Goal: Task Accomplishment & Management: Manage account settings

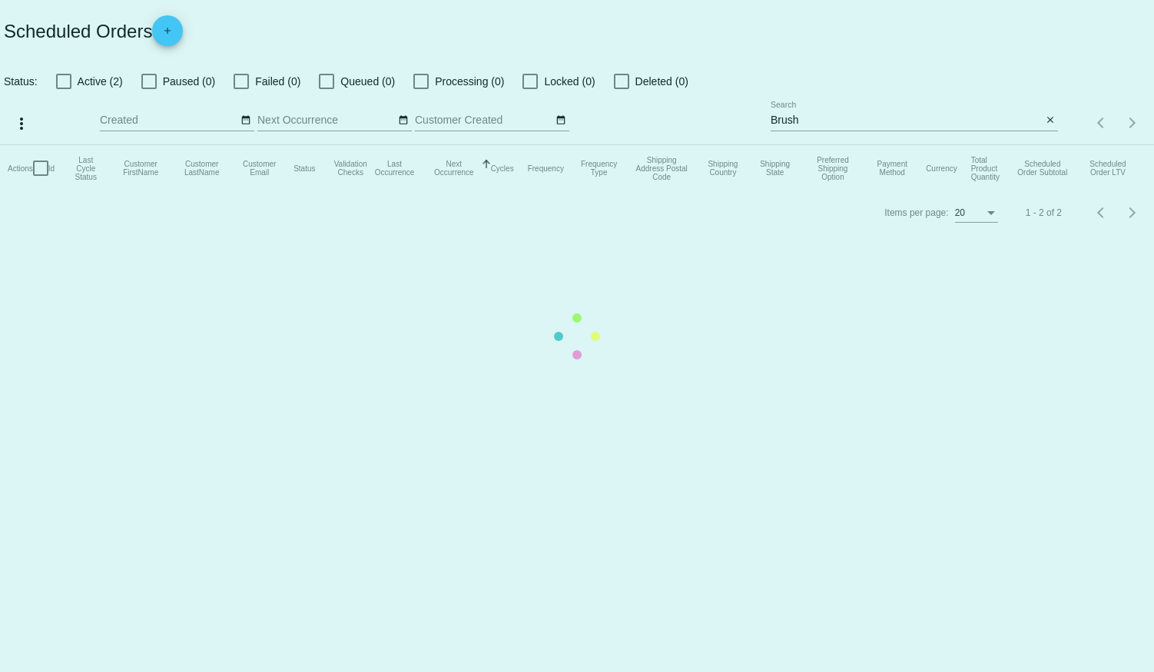
click at [66, 145] on mat-table "Actions Id Last Cycle Status Customer FirstName Customer LastName Customer Emai…" at bounding box center [577, 168] width 1154 height 46
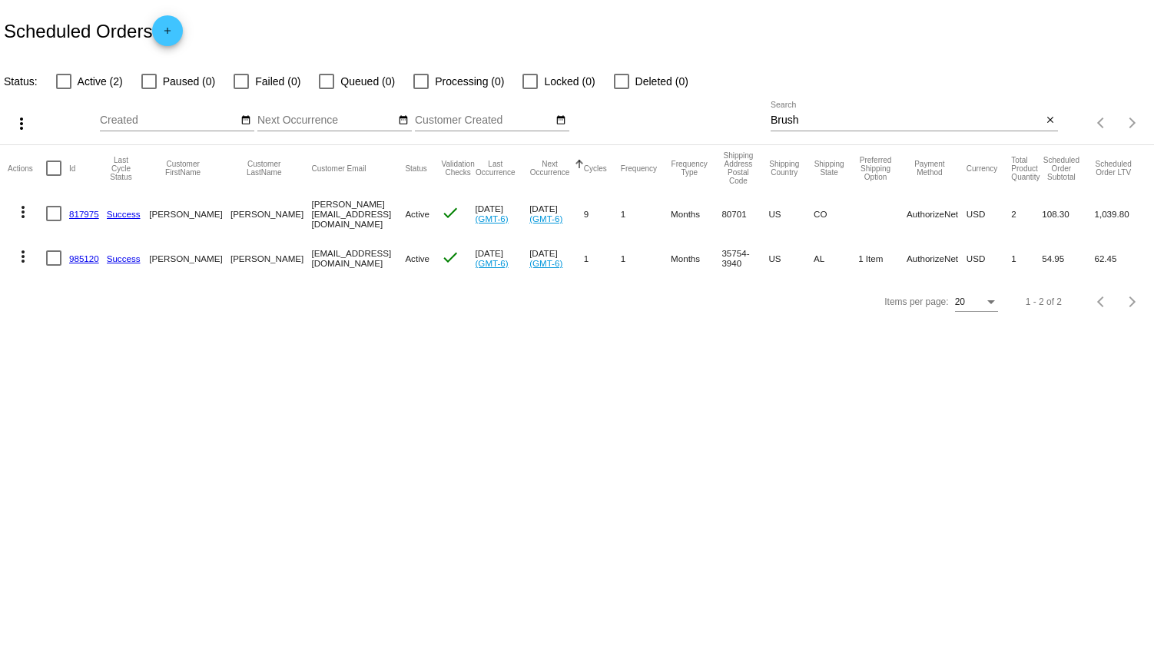
click at [61, 81] on div at bounding box center [63, 81] width 15 height 15
click at [63, 89] on input "Active (2)" at bounding box center [63, 89] width 1 height 1
checkbox input "true"
drag, startPoint x: 824, startPoint y: 114, endPoint x: 625, endPoint y: 146, distance: 200.8
click at [625, 146] on app-dashboard-scheduled-orders "Scheduled Orders add Status: Active (2) Paused (0) Failed (0) Queued (0) Proces…" at bounding box center [577, 161] width 1154 height 323
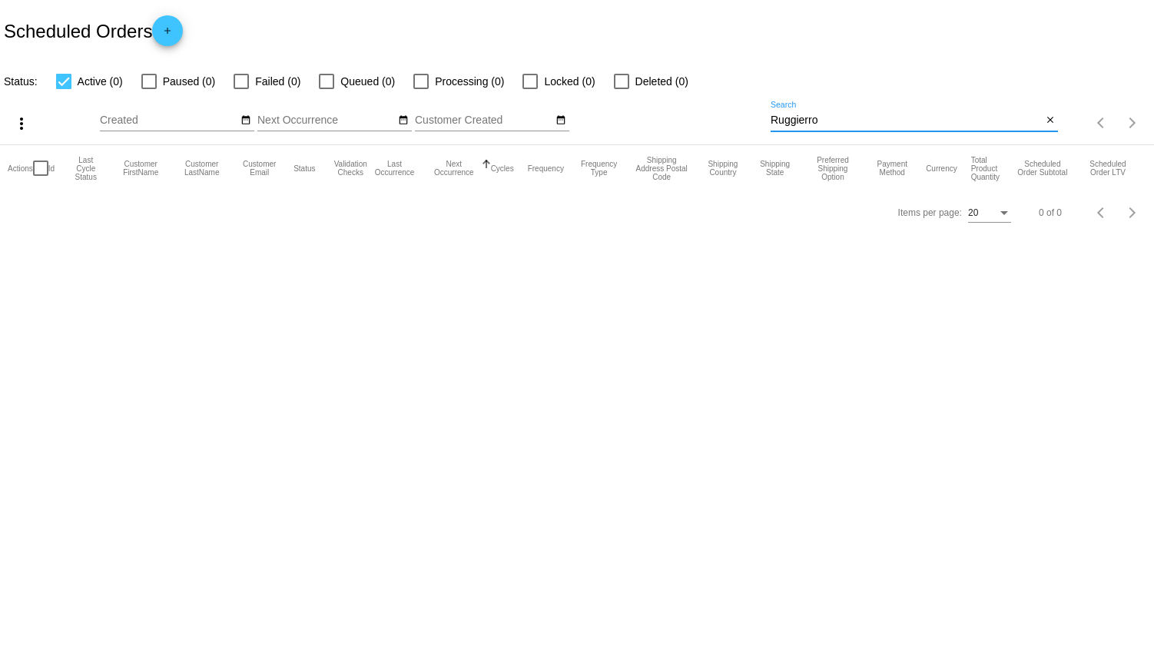
type input "Ruggierro"
click at [64, 78] on div at bounding box center [63, 81] width 15 height 15
click at [64, 89] on input "Active (0)" at bounding box center [63, 89] width 1 height 1
checkbox input "false"
click at [146, 79] on app-dashboard-scheduled-orders "Scheduled Orders add Status: Active (0) Paused (0) Failed (0) Queued (0) Proces…" at bounding box center [577, 117] width 1154 height 234
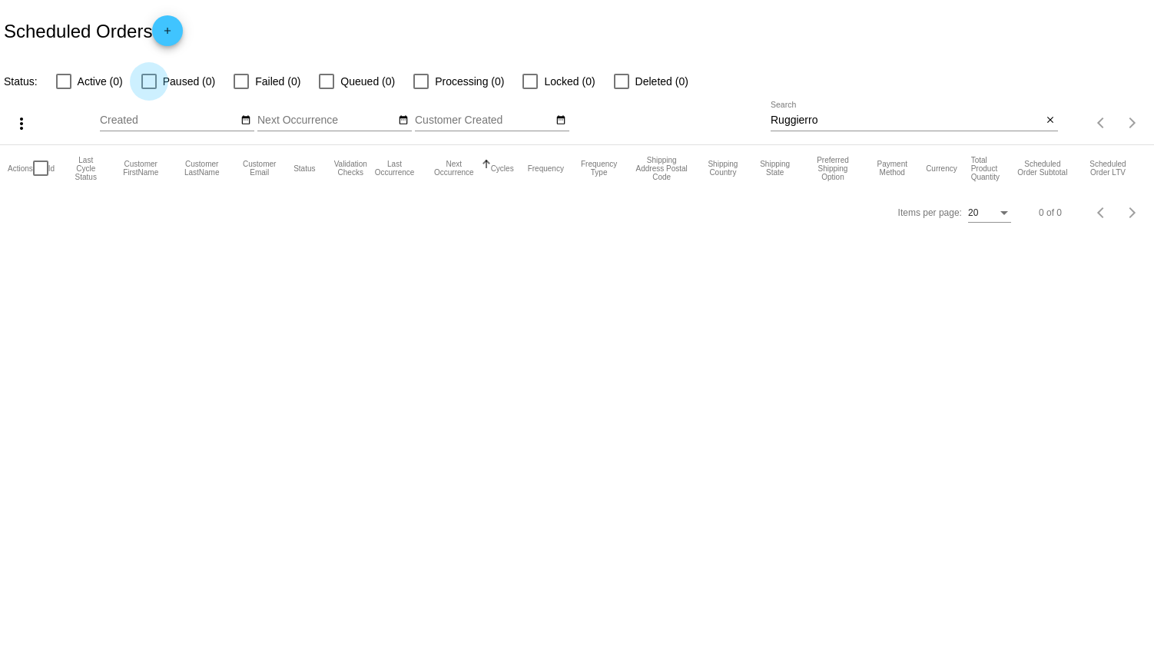
click at [146, 79] on div at bounding box center [148, 81] width 15 height 15
click at [148, 89] on input "Paused (0)" at bounding box center [148, 89] width 1 height 1
checkbox input "true"
drag, startPoint x: 840, startPoint y: 114, endPoint x: 658, endPoint y: 123, distance: 183.1
click at [658, 123] on div "more_vert Aug Jan Feb Mar [DATE]" at bounding box center [577, 118] width 1154 height 55
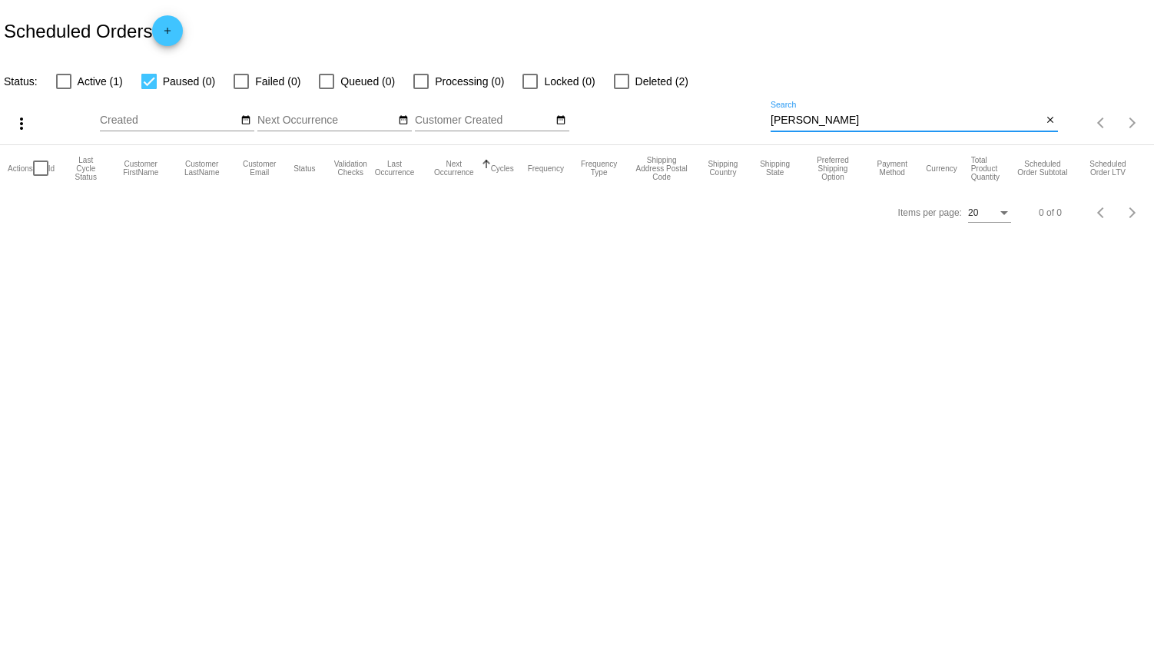
type input "[PERSON_NAME]"
click at [146, 81] on div at bounding box center [148, 81] width 15 height 15
click at [148, 89] on input "Paused (0)" at bounding box center [148, 89] width 1 height 1
checkbox input "false"
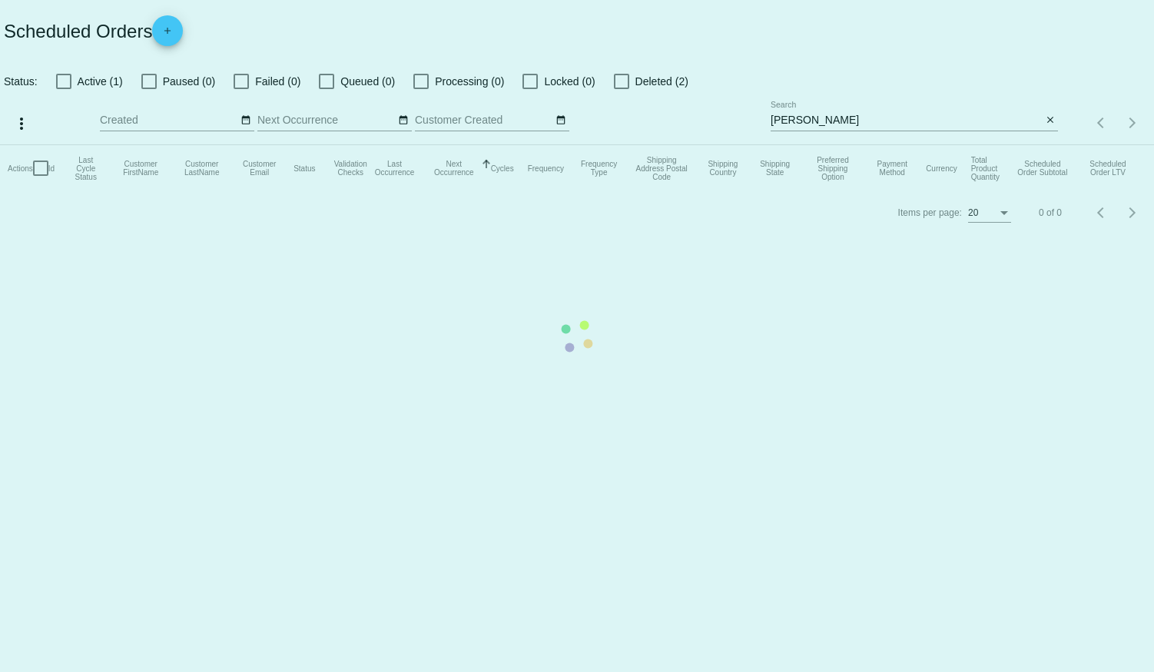
click at [240, 145] on mat-table "Actions Id Last Cycle Status Customer FirstName Customer LastName Customer Emai…" at bounding box center [577, 168] width 1154 height 46
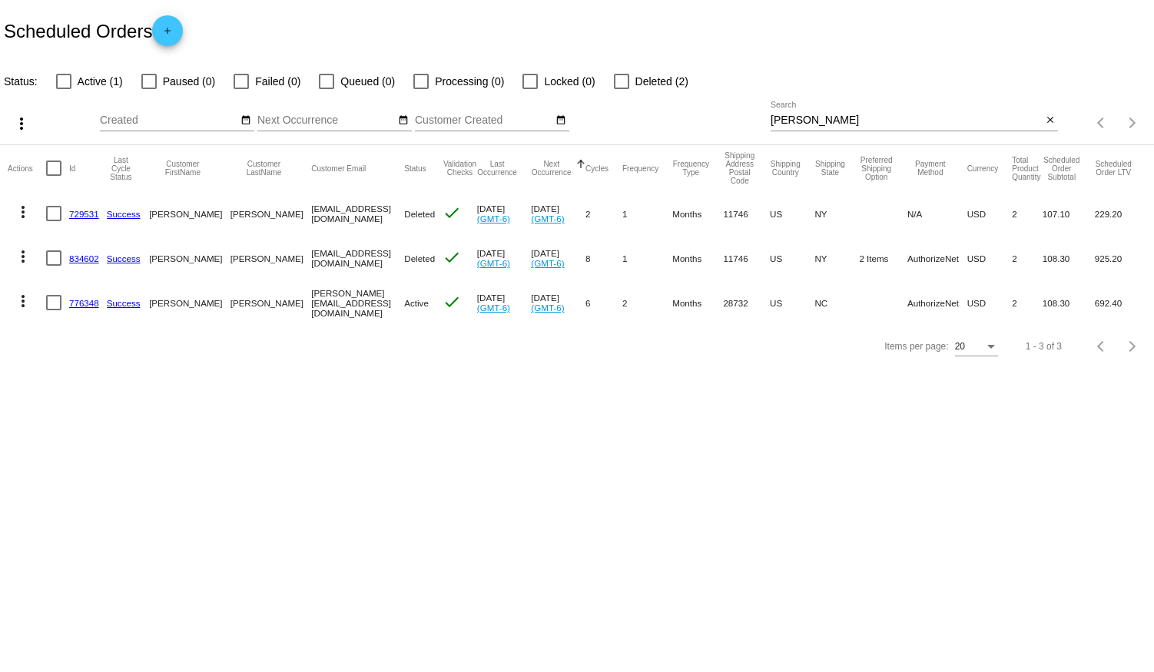
click at [78, 209] on link "729531" at bounding box center [84, 214] width 30 height 10
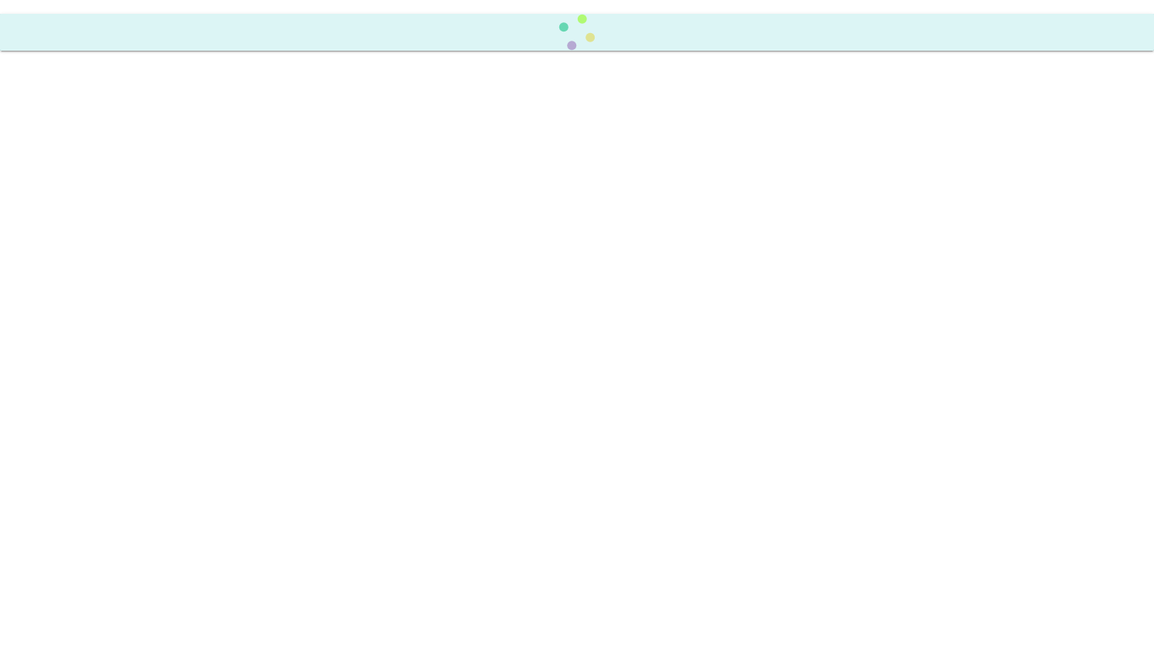
click at [78, 207] on body at bounding box center [577, 336] width 1154 height 672
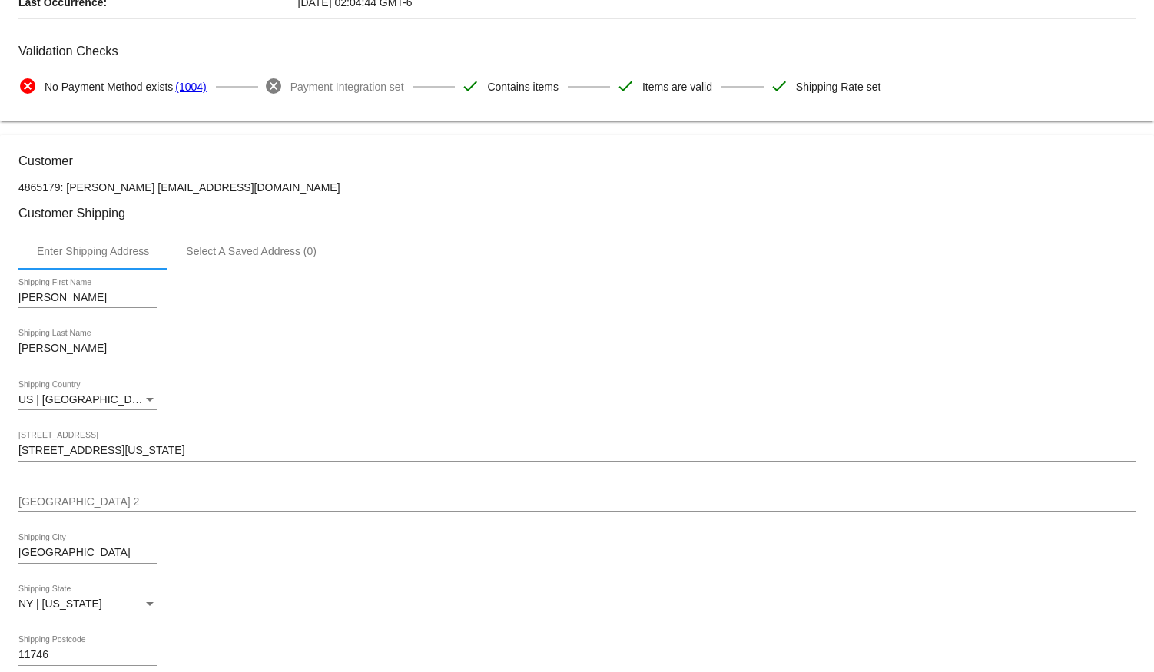
scroll to position [209, 0]
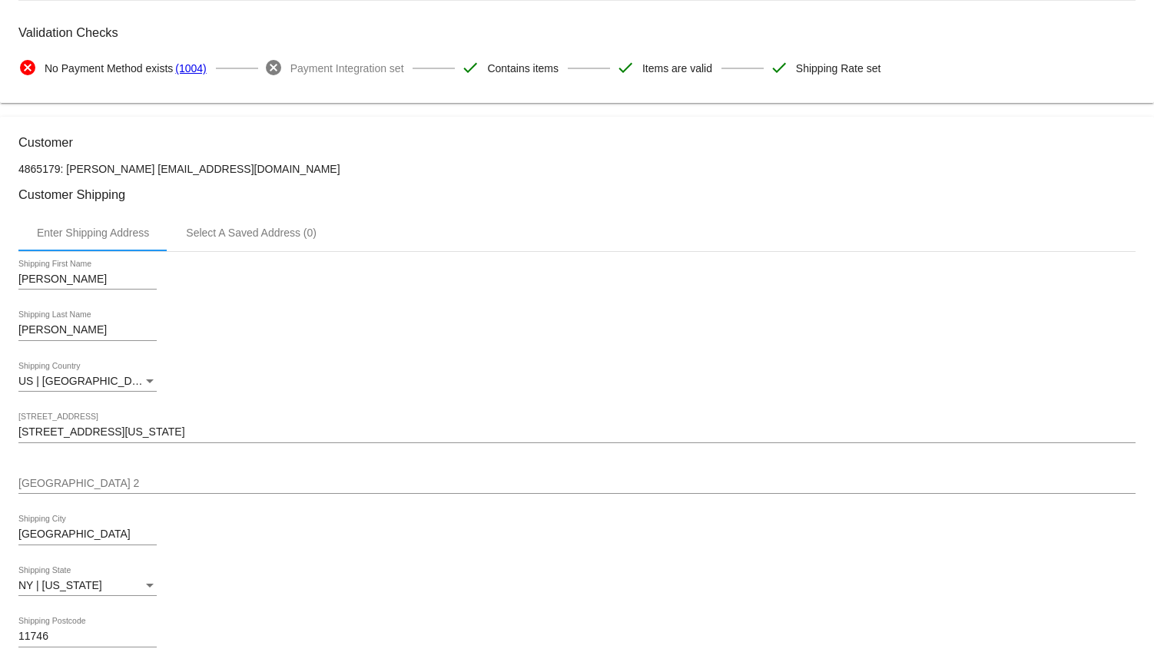
click at [297, 339] on div "[PERSON_NAME] Shipping Last Name" at bounding box center [576, 333] width 1117 height 44
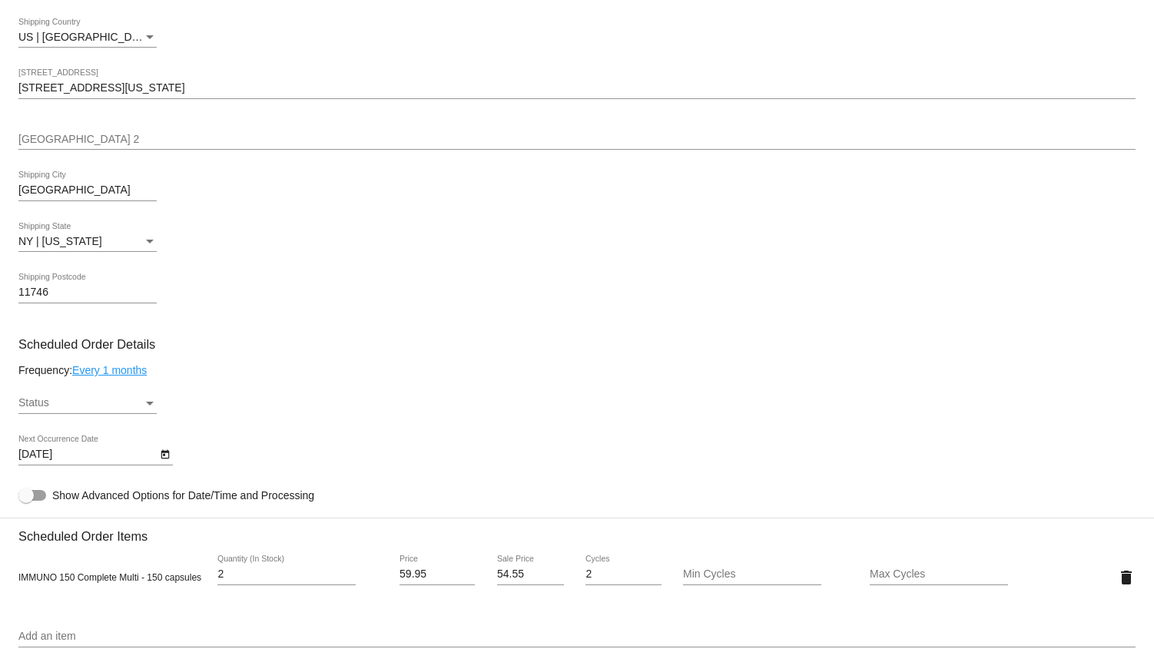
scroll to position [559, 0]
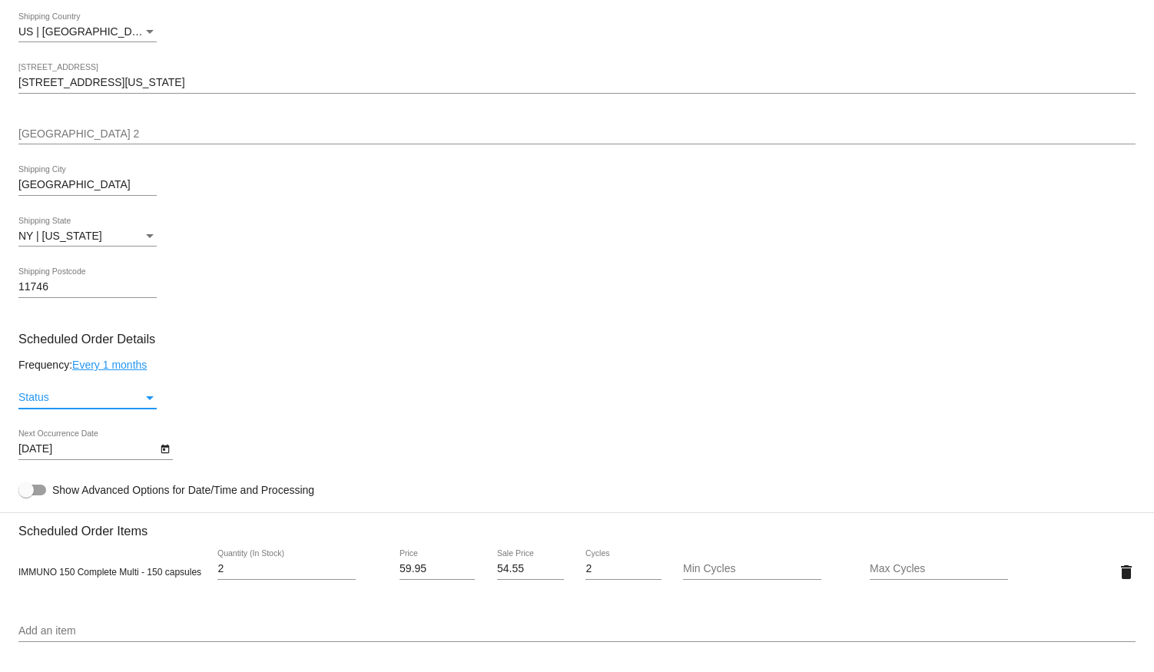
click at [148, 400] on div "Status" at bounding box center [150, 398] width 8 height 4
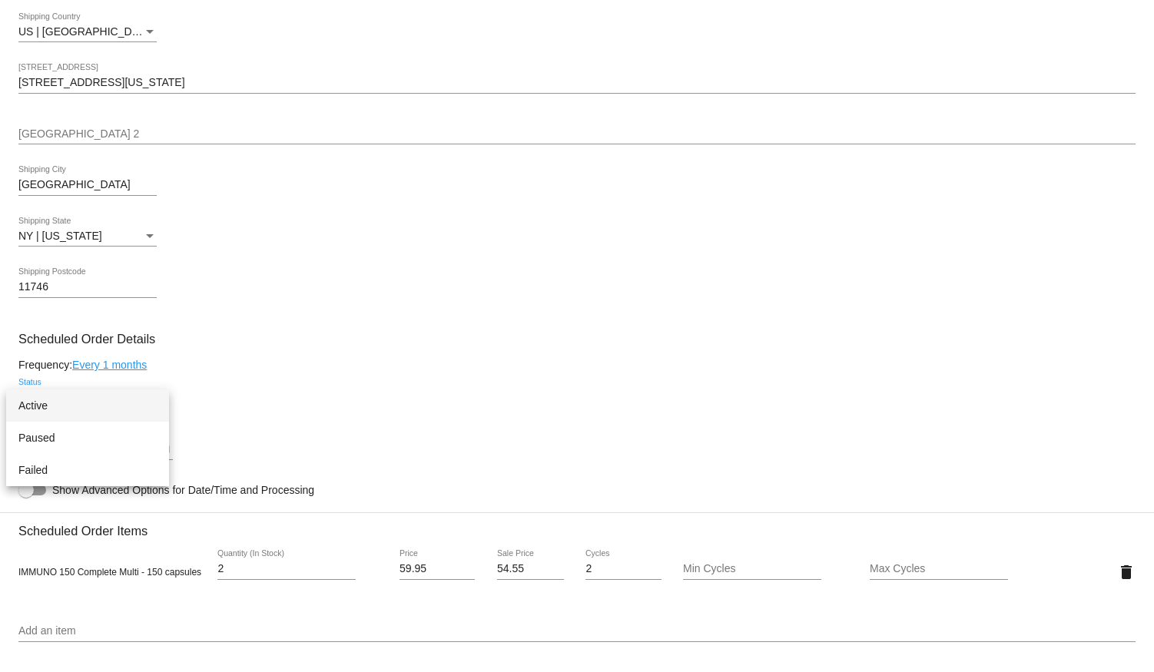
click at [268, 357] on div at bounding box center [577, 336] width 1154 height 672
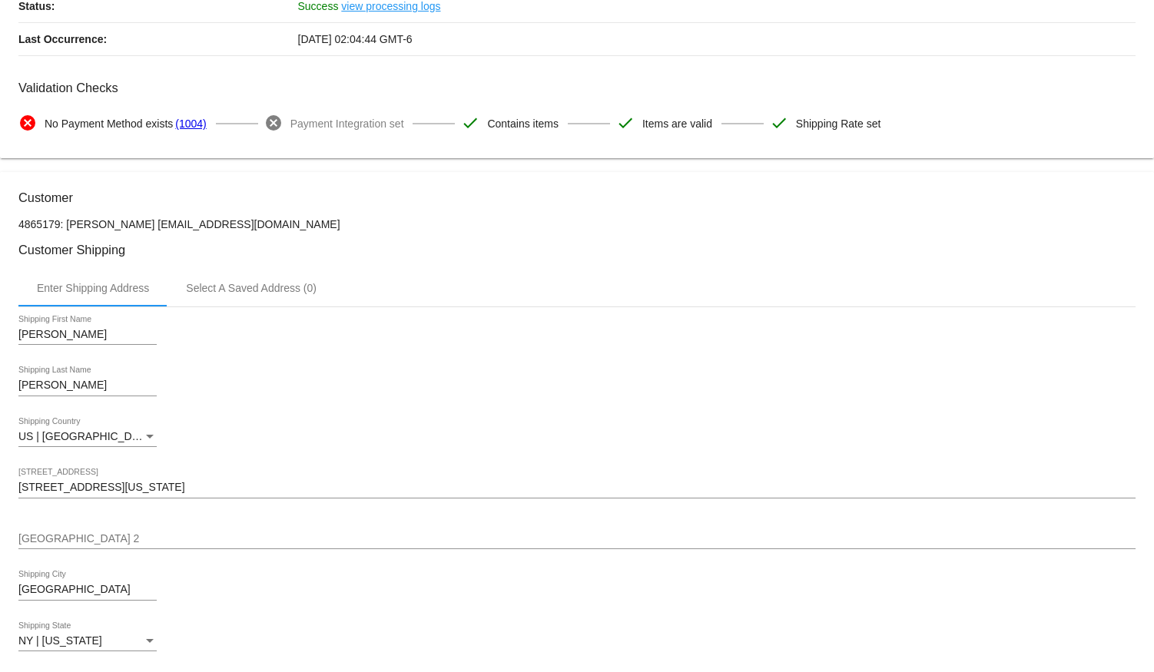
scroll to position [139, 0]
